Goal: Task Accomplishment & Management: Manage account settings

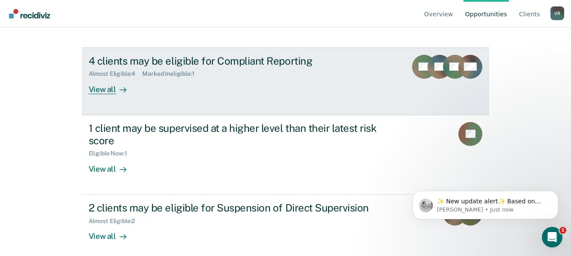
scroll to position [102, 0]
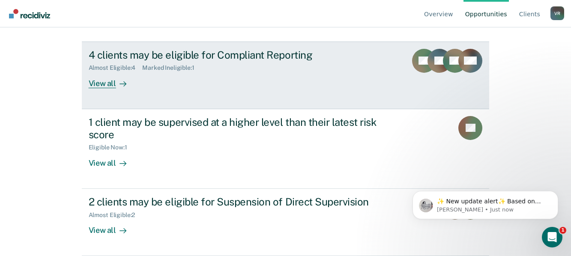
click at [106, 84] on div "View all" at bounding box center [113, 79] width 48 height 17
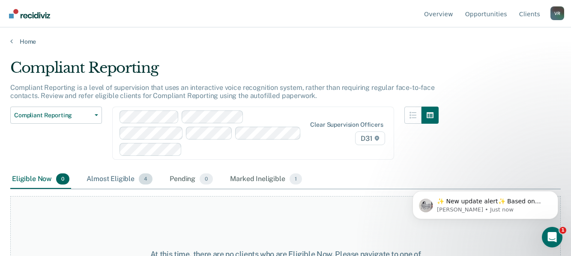
click at [129, 170] on div "Almost Eligible 4" at bounding box center [119, 179] width 69 height 19
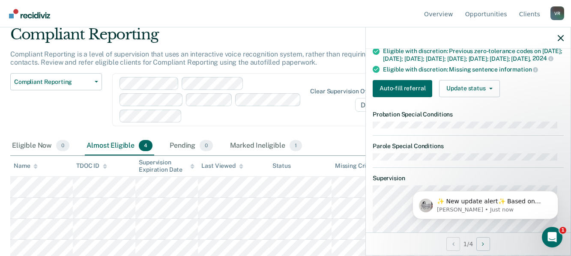
scroll to position [214, 0]
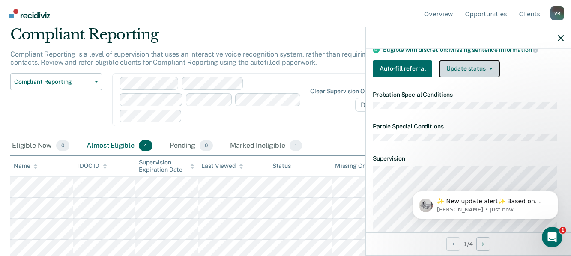
click at [461, 77] on button "Update status" at bounding box center [469, 68] width 60 height 17
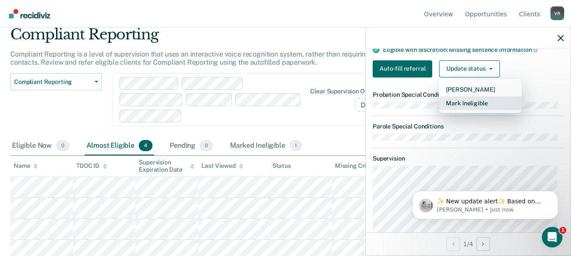
click at [460, 110] on button "Mark Ineligible" at bounding box center [480, 103] width 83 height 14
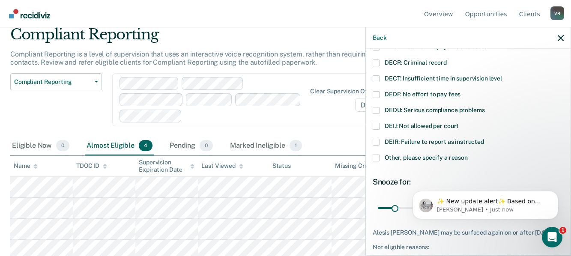
scroll to position [27, 0]
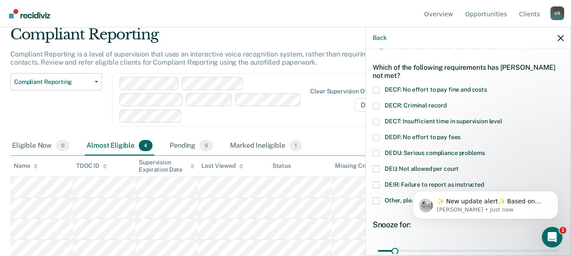
click at [374, 120] on span at bounding box center [375, 121] width 7 height 7
click at [502, 118] on input "DECT: Insufficient time in supervision level" at bounding box center [502, 118] width 0 height 0
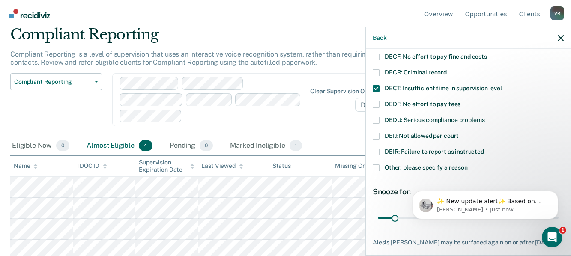
scroll to position [113, 0]
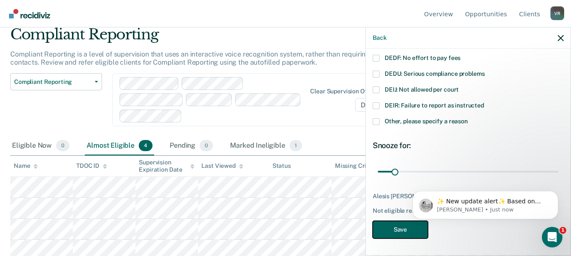
click at [401, 227] on button "Save" at bounding box center [399, 230] width 55 height 18
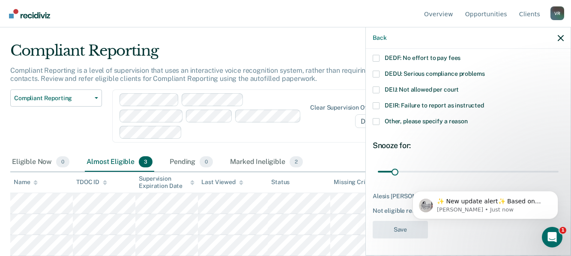
scroll to position [12, 0]
